Goal: Navigation & Orientation: Go to known website

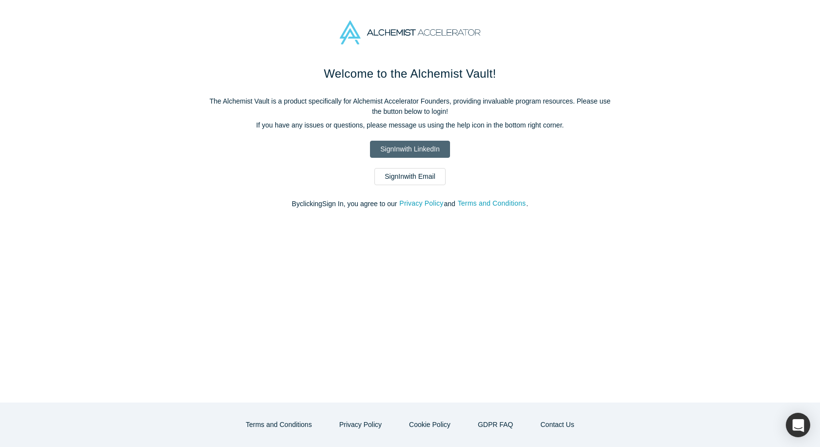
click at [393, 149] on link "Sign In with LinkedIn" at bounding box center [410, 149] width 80 height 17
